Goal: Task Accomplishment & Management: Use online tool/utility

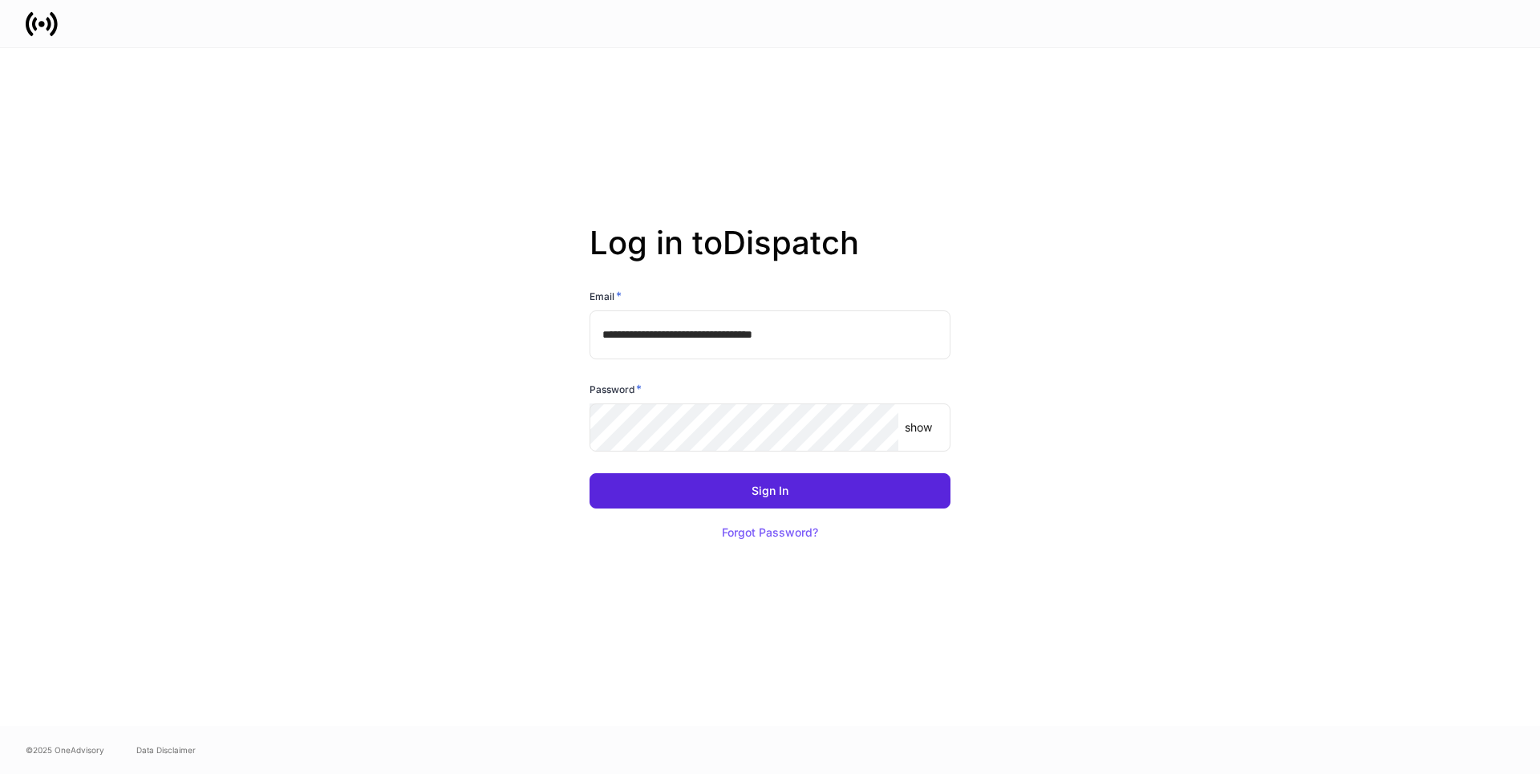
click at [887, 335] on input "**********" at bounding box center [769, 334] width 361 height 48
type input "**********"
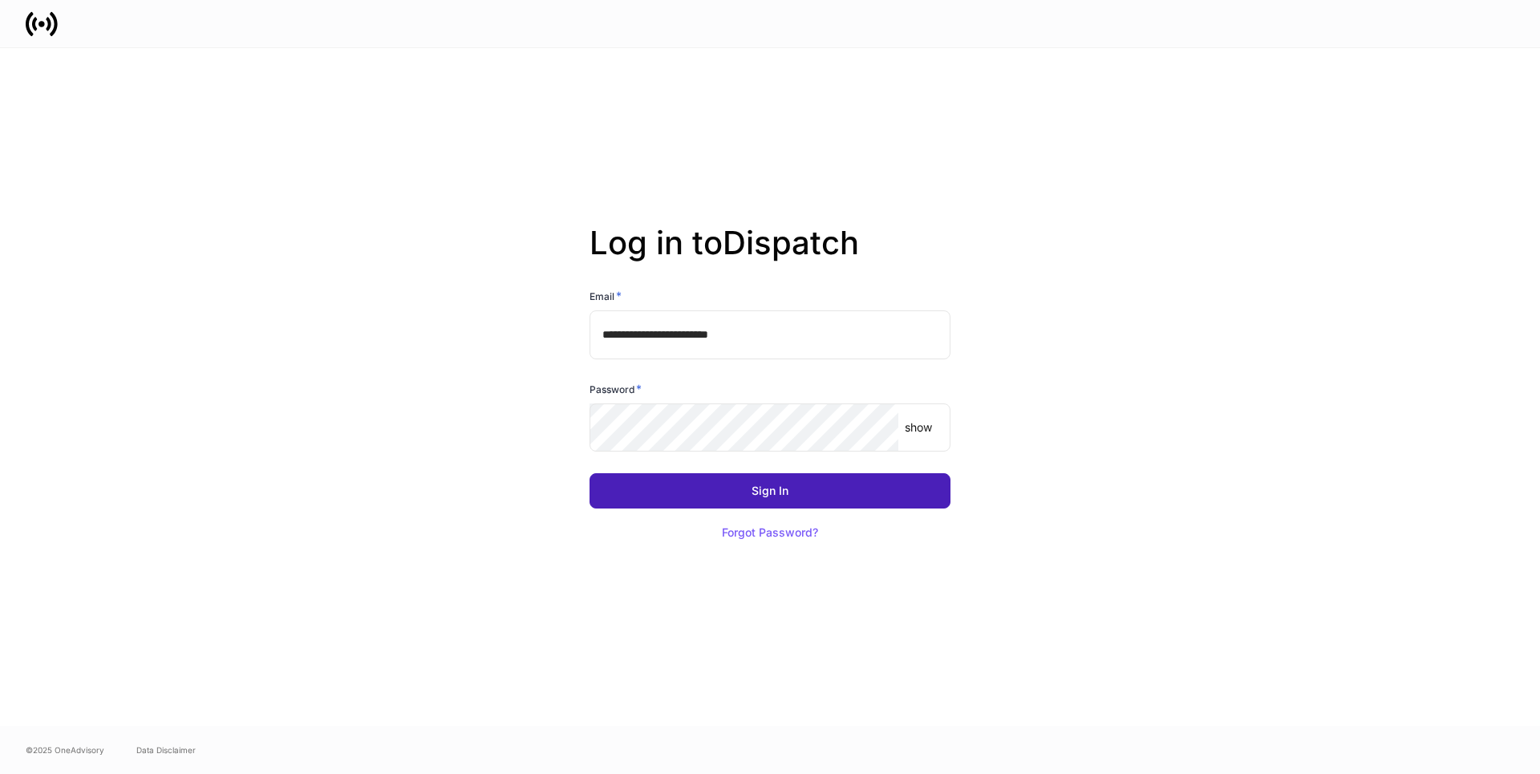
click at [706, 497] on button "Sign In" at bounding box center [769, 490] width 361 height 35
